Goal: Book appointment/travel/reservation

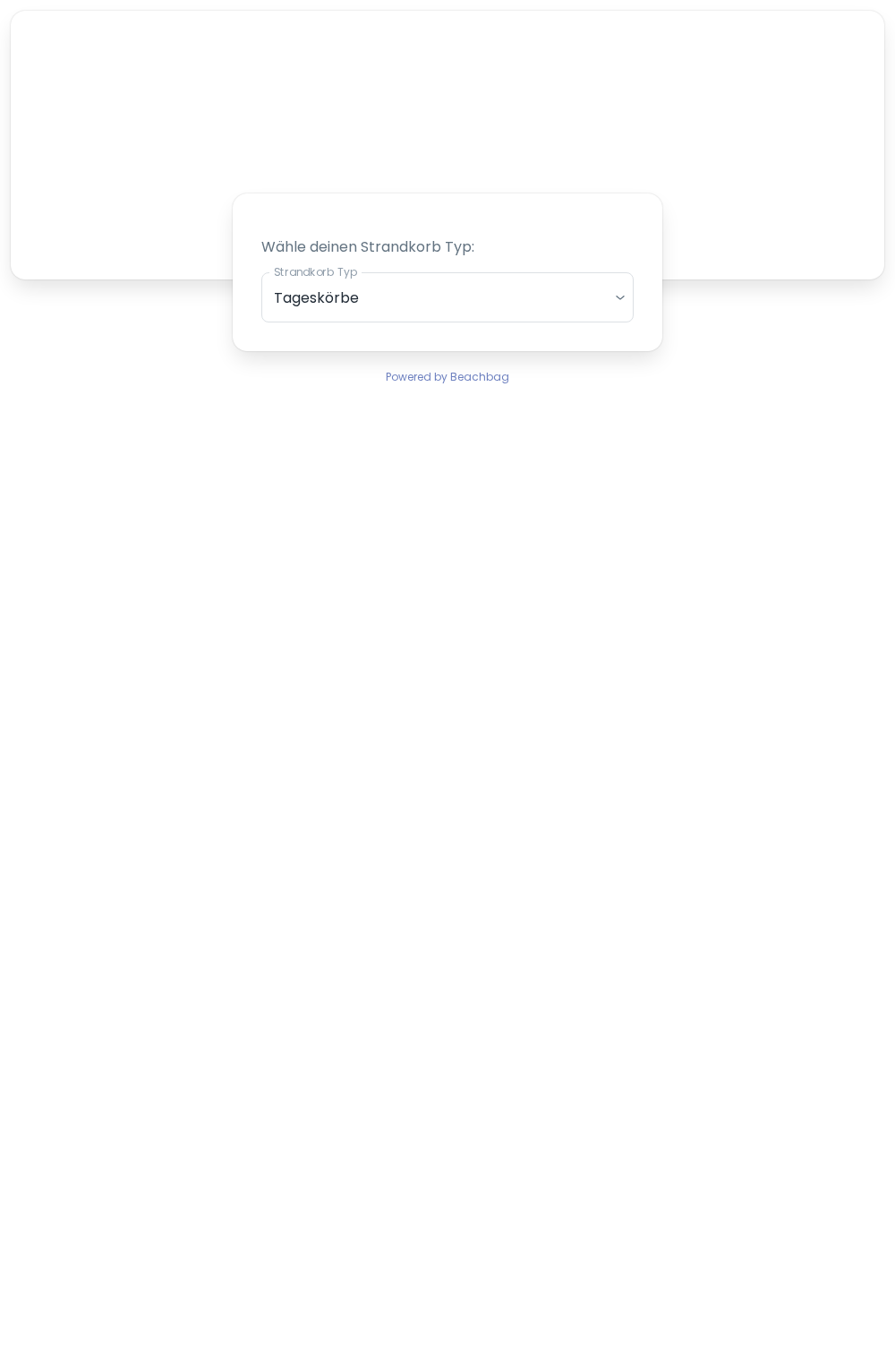
click at [578, 296] on body "Wähle deinen Strandkorb Typ: Strandkorb Typ Tageskörbe daily Strandkorb Typ Wäh…" at bounding box center [447, 683] width 895 height 1366
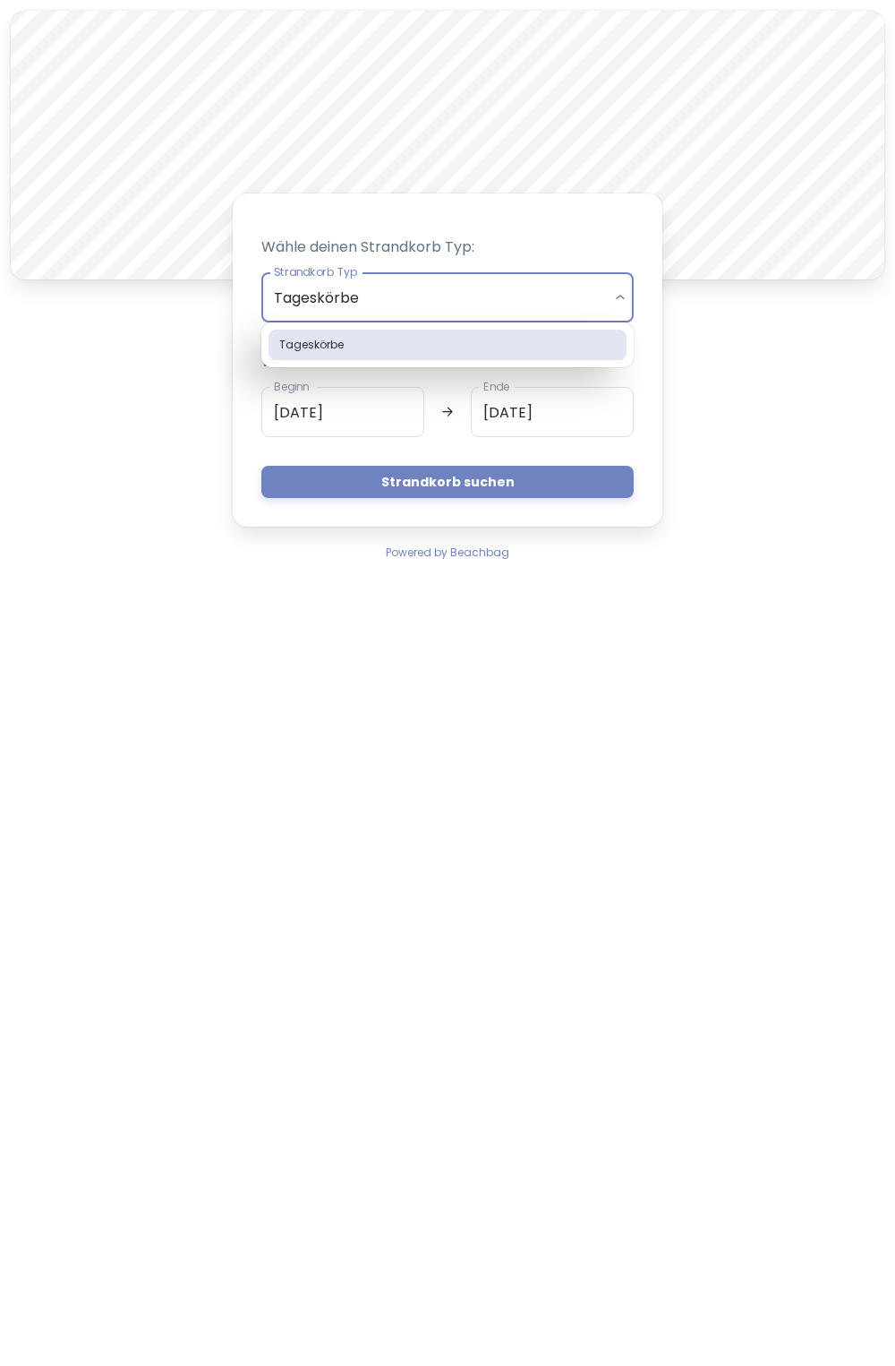
click at [590, 285] on div at bounding box center [447, 683] width 895 height 1366
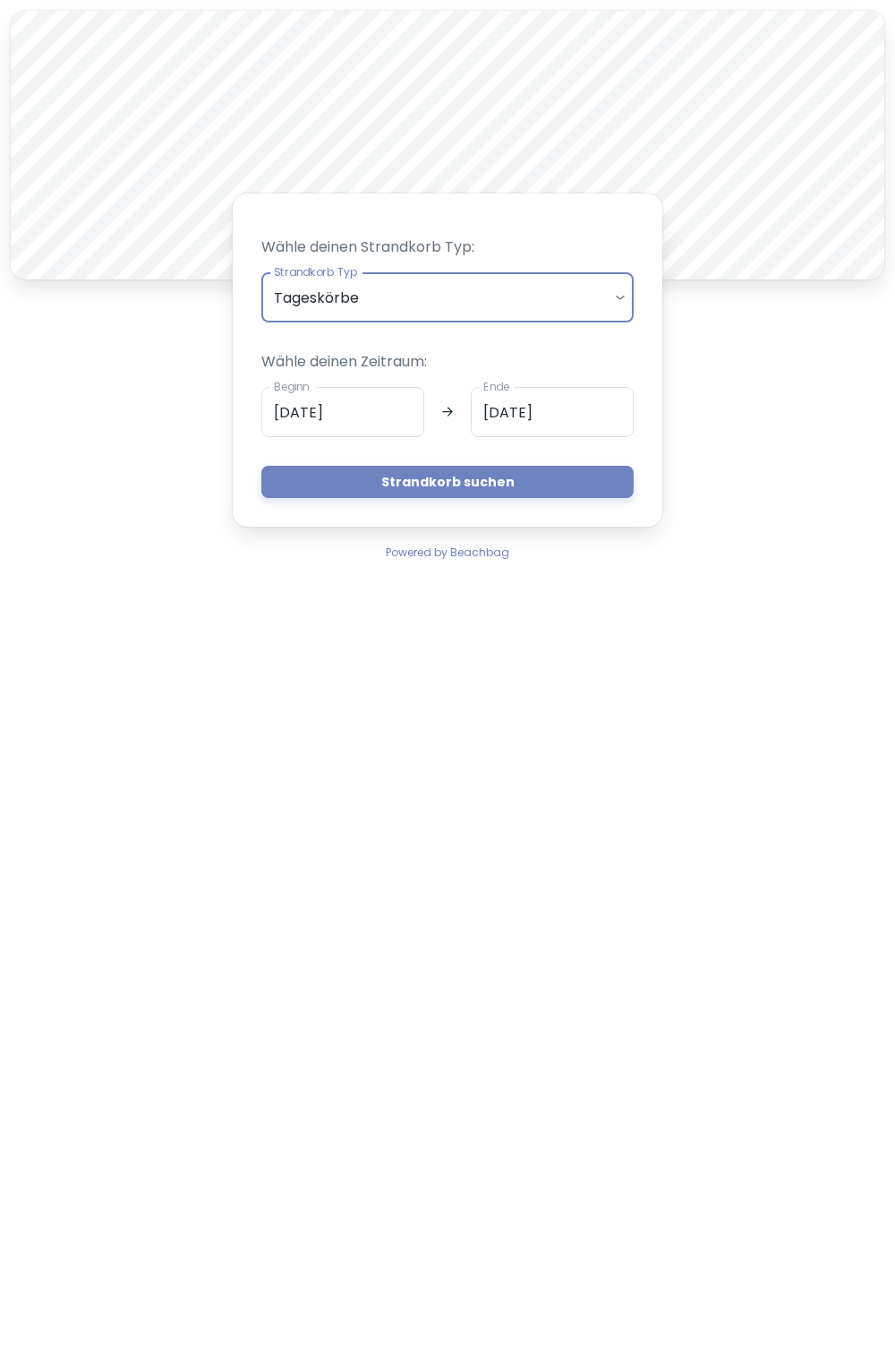
click at [548, 429] on input "[DATE]" at bounding box center [552, 412] width 163 height 50
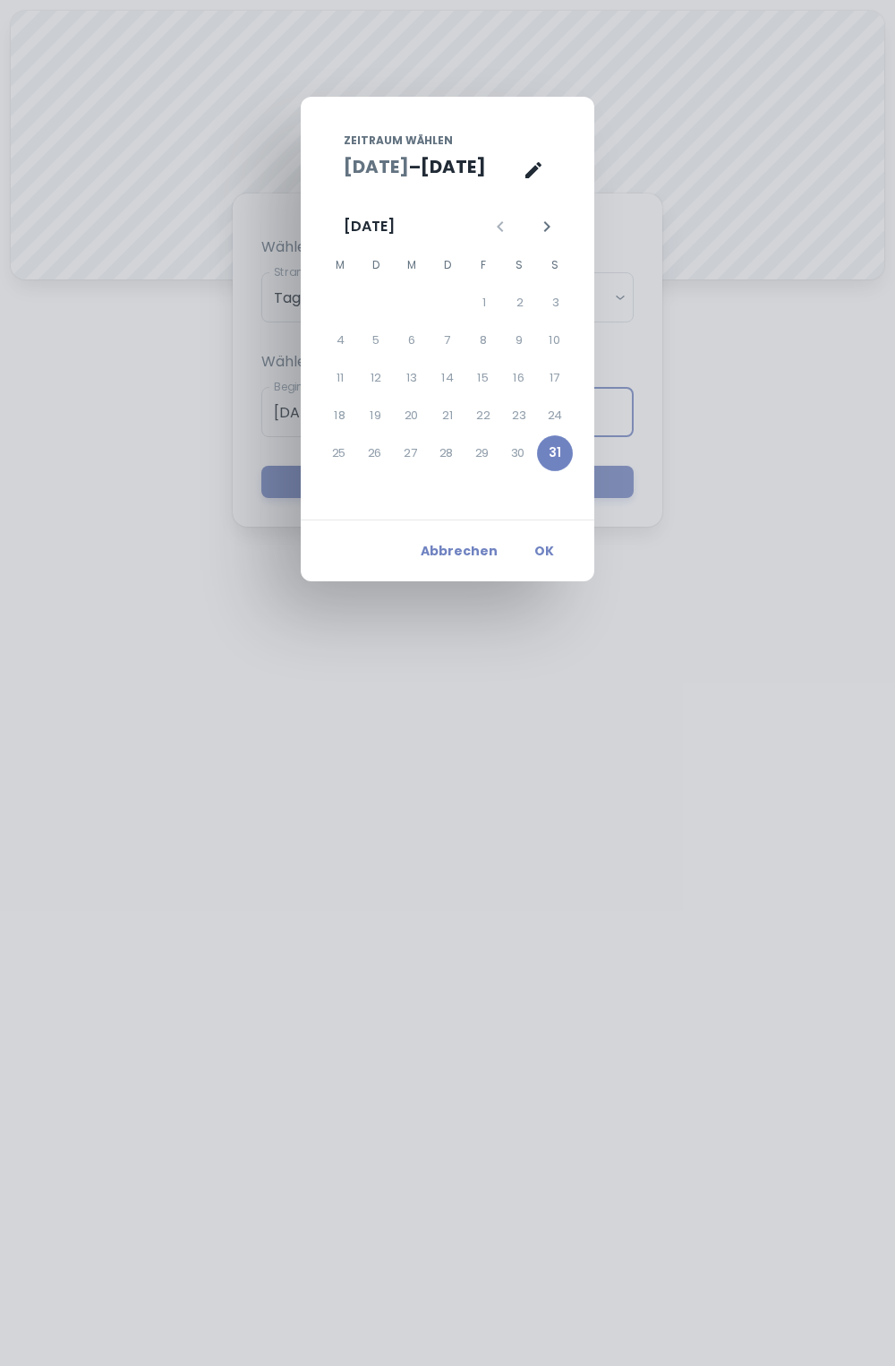
click at [551, 223] on icon "Nächster Monat" at bounding box center [546, 226] width 21 height 21
click at [492, 308] on button "5" at bounding box center [485, 303] width 36 height 36
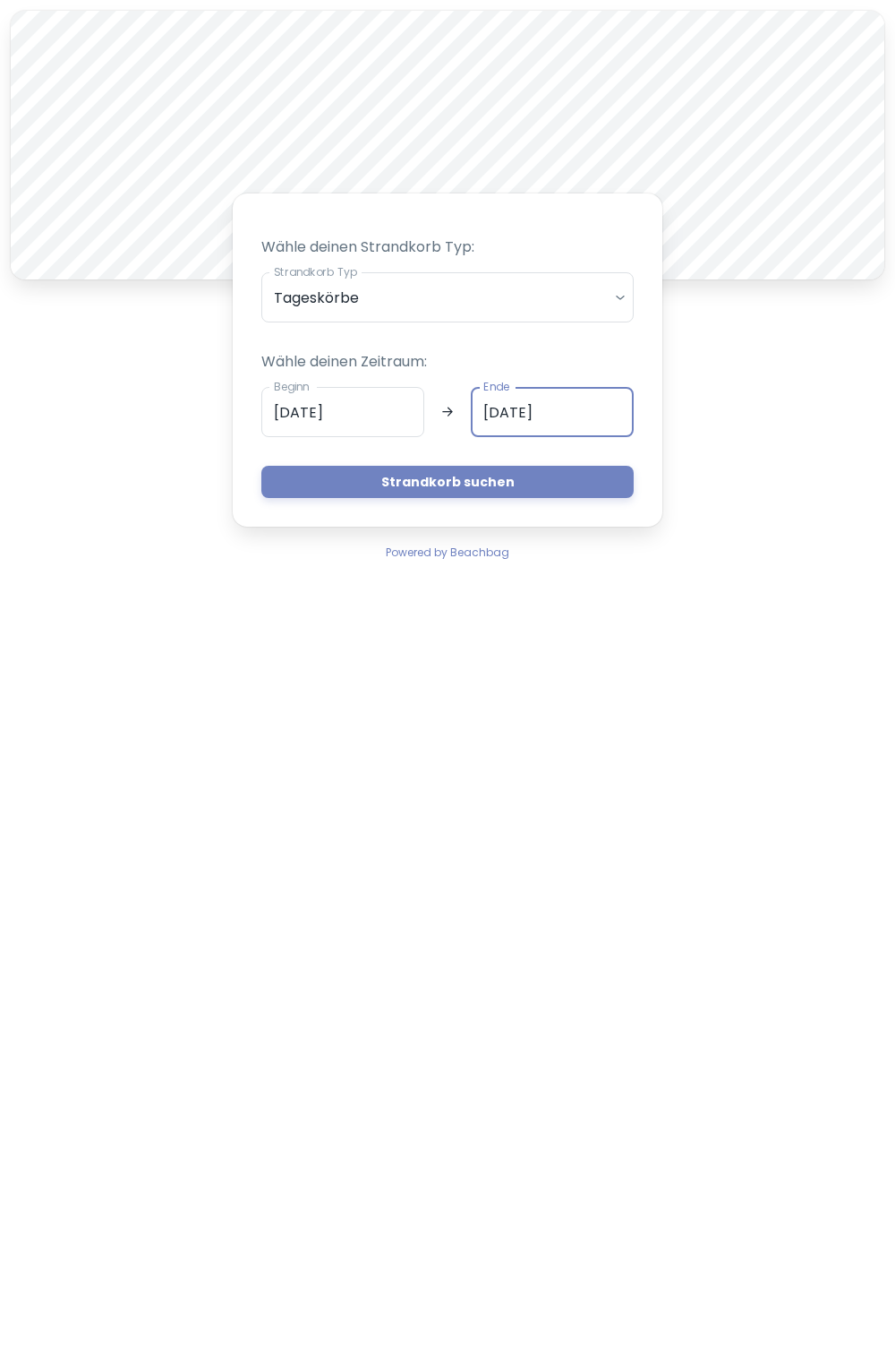
click at [579, 425] on input "[DATE]" at bounding box center [552, 412] width 163 height 50
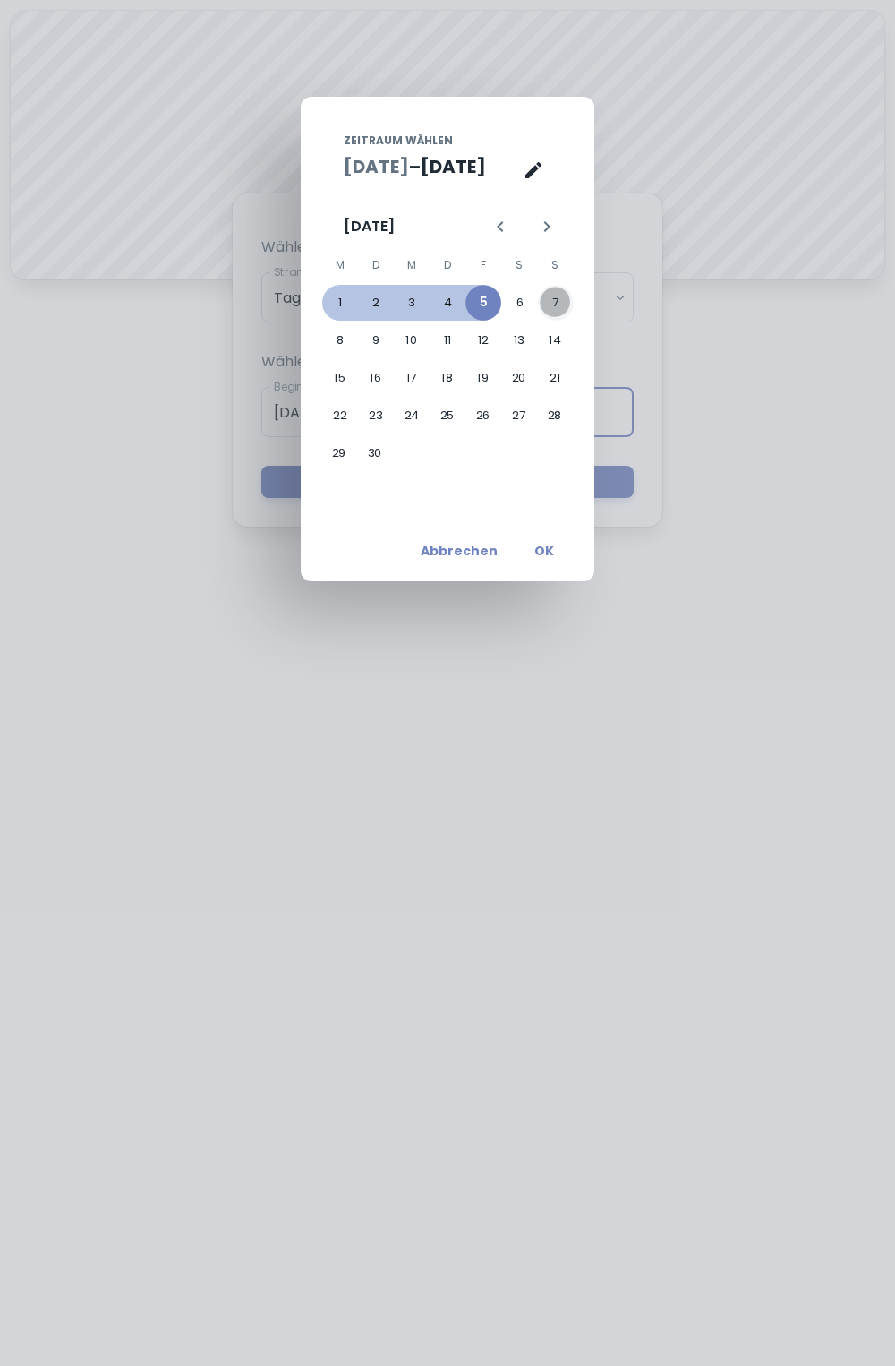
click at [553, 310] on button "7" at bounding box center [556, 303] width 36 height 36
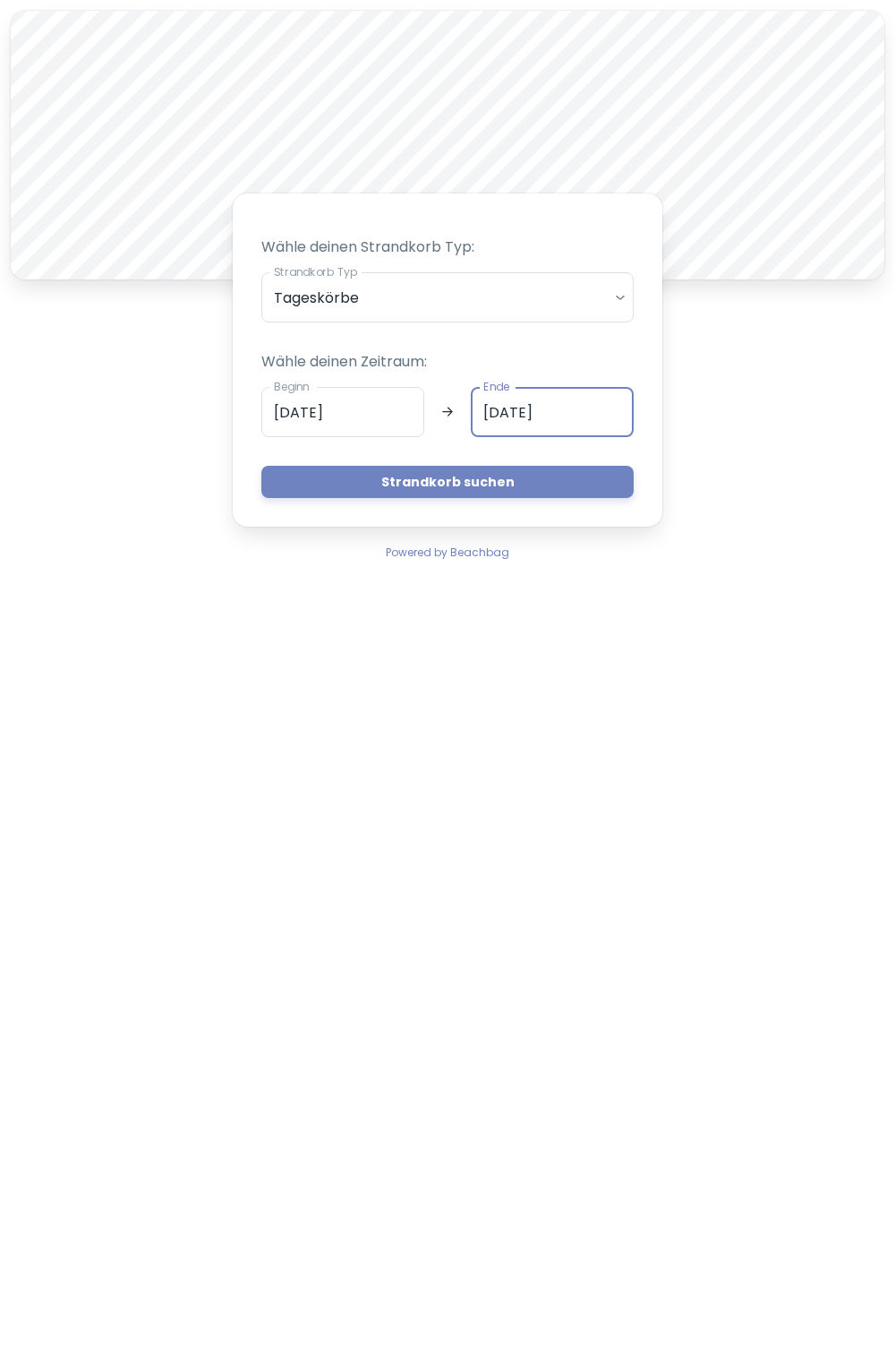
type input "[DATE]"
click at [569, 481] on button "Strandkorb suchen" at bounding box center [447, 482] width 373 height 32
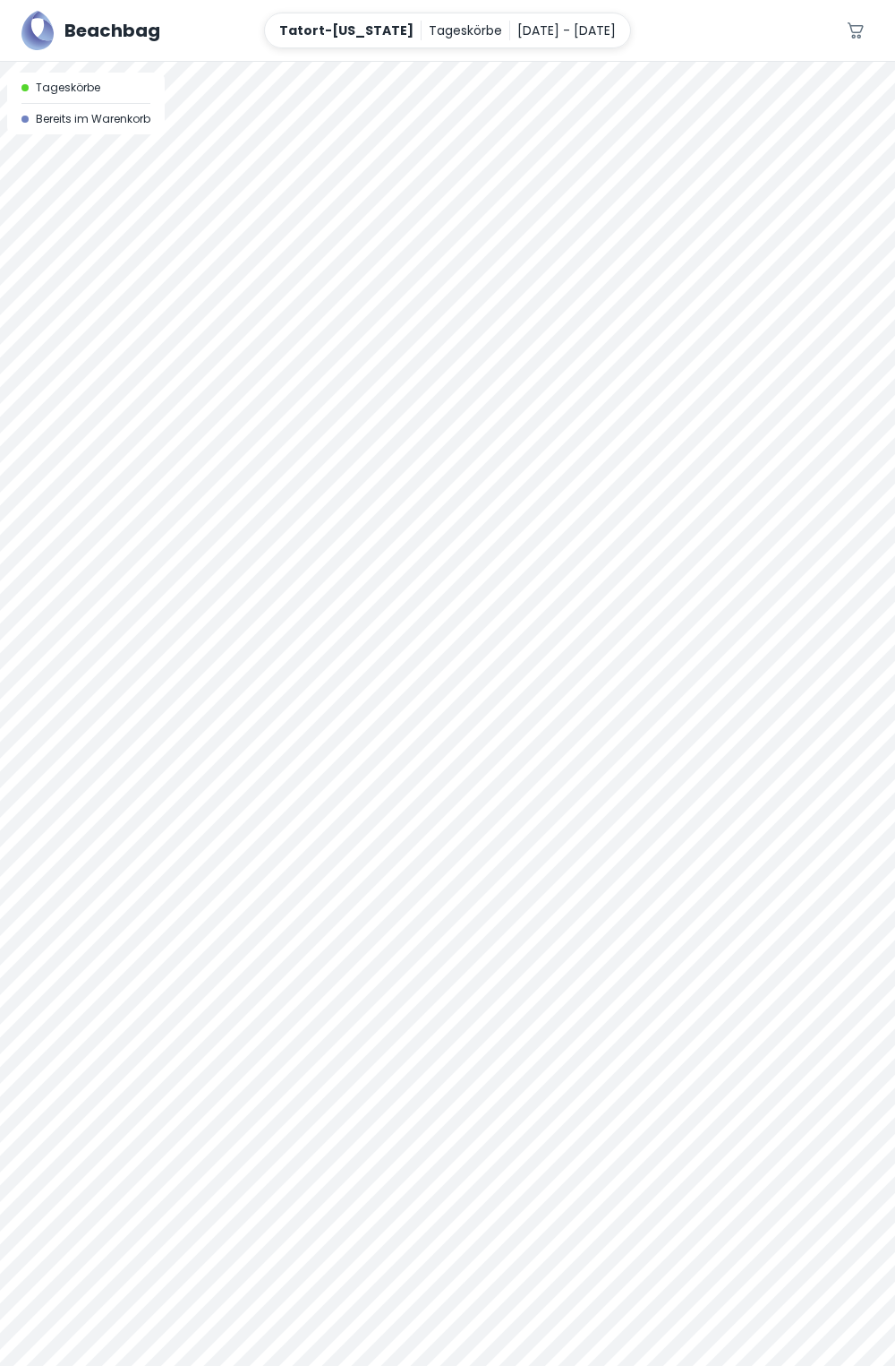
click at [527, 344] on div at bounding box center [447, 714] width 895 height 1304
click at [492, 320] on div at bounding box center [447, 714] width 895 height 1304
